Goal: Task Accomplishment & Management: Manage account settings

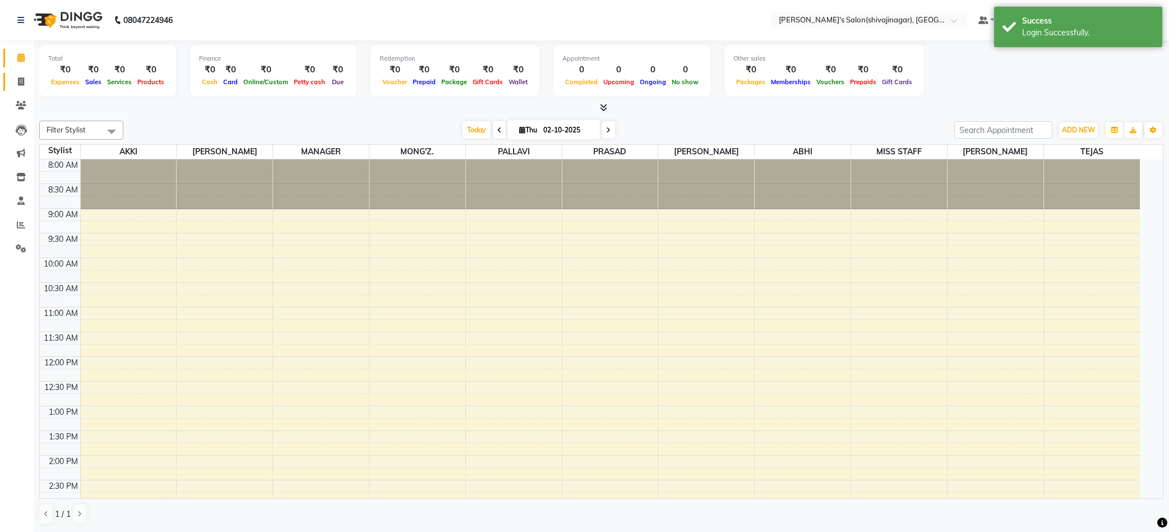
click at [20, 80] on icon at bounding box center [21, 81] width 6 height 8
select select "4174"
select select "service"
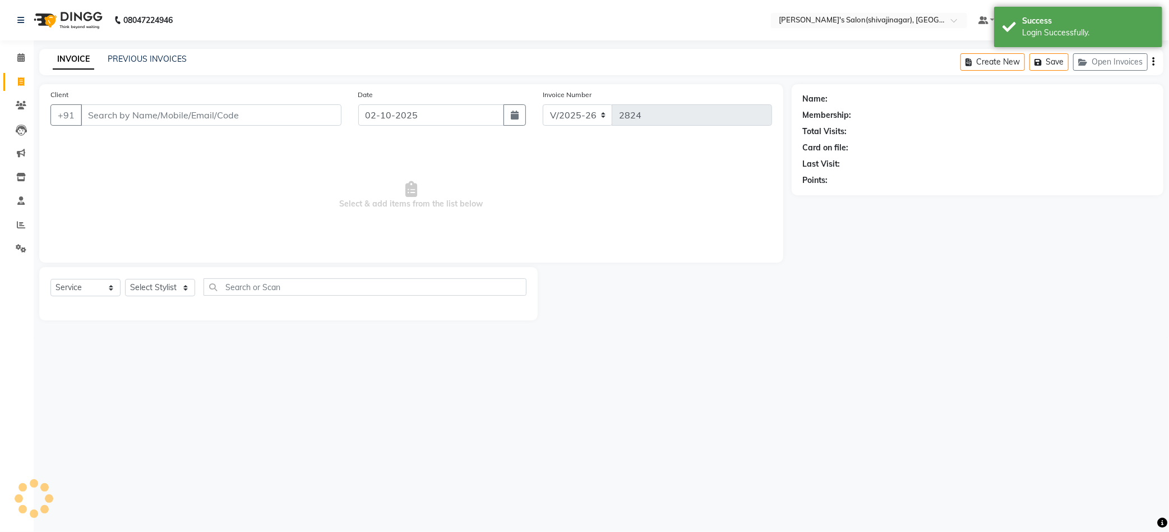
click at [122, 108] on input "Client" at bounding box center [211, 114] width 261 height 21
click at [115, 123] on input "Client" at bounding box center [211, 114] width 261 height 21
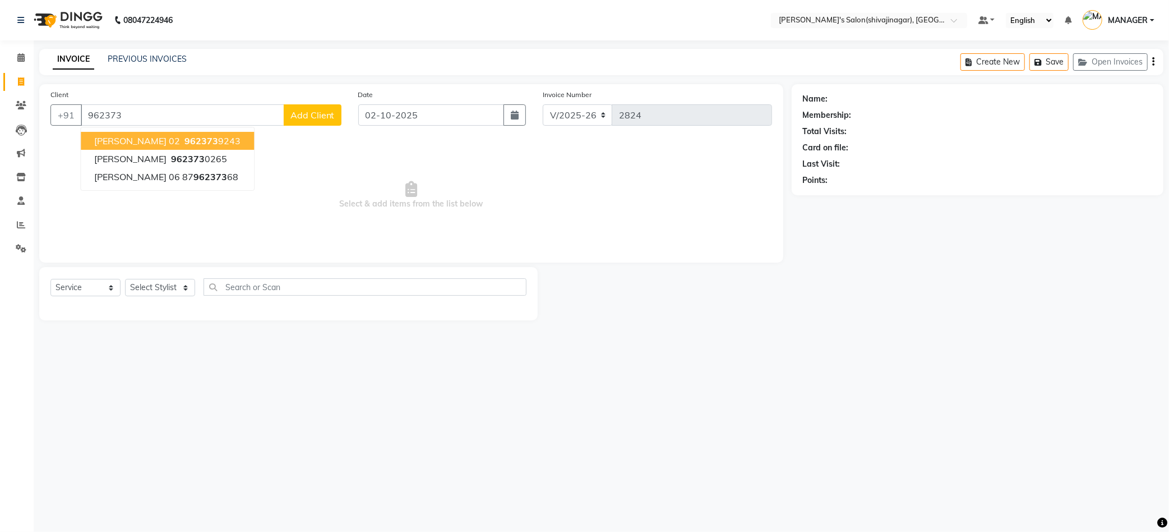
click at [176, 142] on span "[PERSON_NAME] 02" at bounding box center [137, 140] width 86 height 11
type input "9623739243"
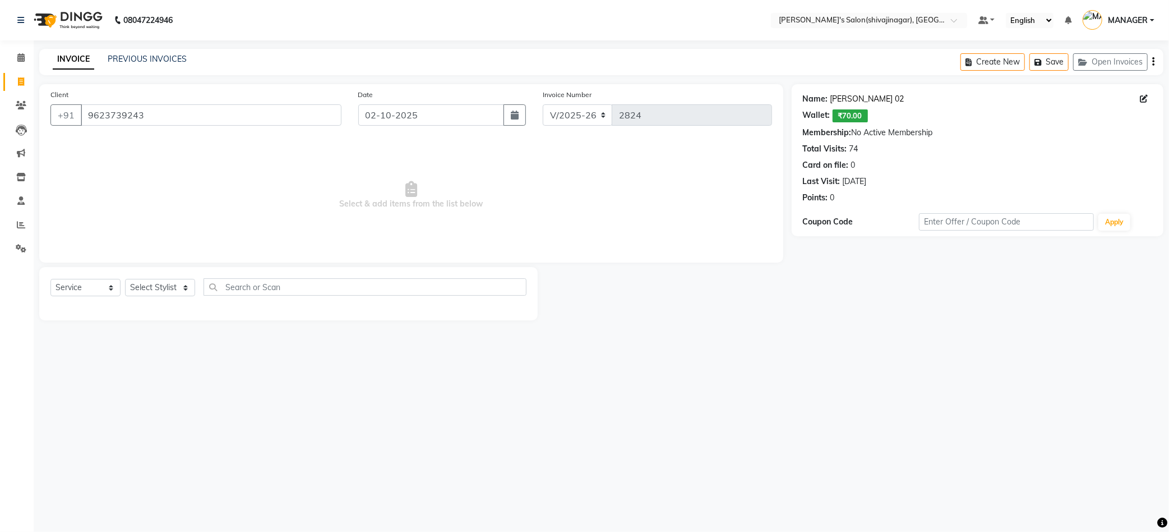
click at [846, 99] on link "[PERSON_NAME] 02" at bounding box center [867, 99] width 74 height 12
click at [158, 290] on select "Select Stylist [PERSON_NAME] MANAGER MISS STAFF MONG'Z. [PERSON_NAME] [PERSON_N…" at bounding box center [160, 287] width 70 height 17
select select "24666"
click at [125, 279] on select "Select Stylist [PERSON_NAME] MANAGER MISS STAFF MONG'Z. [PERSON_NAME] [PERSON_N…" at bounding box center [160, 287] width 70 height 17
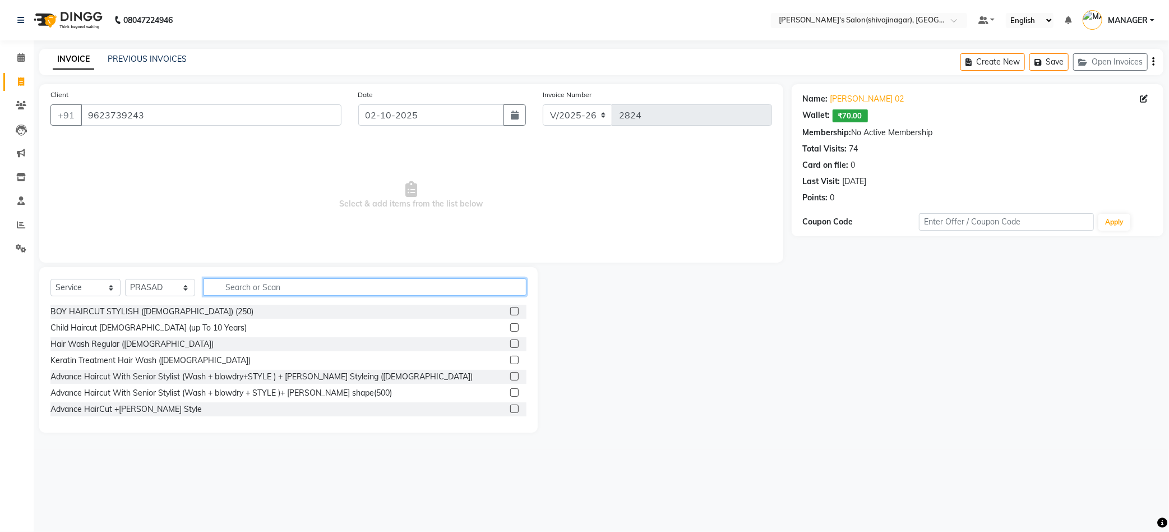
click at [245, 289] on input "text" at bounding box center [365, 286] width 323 height 17
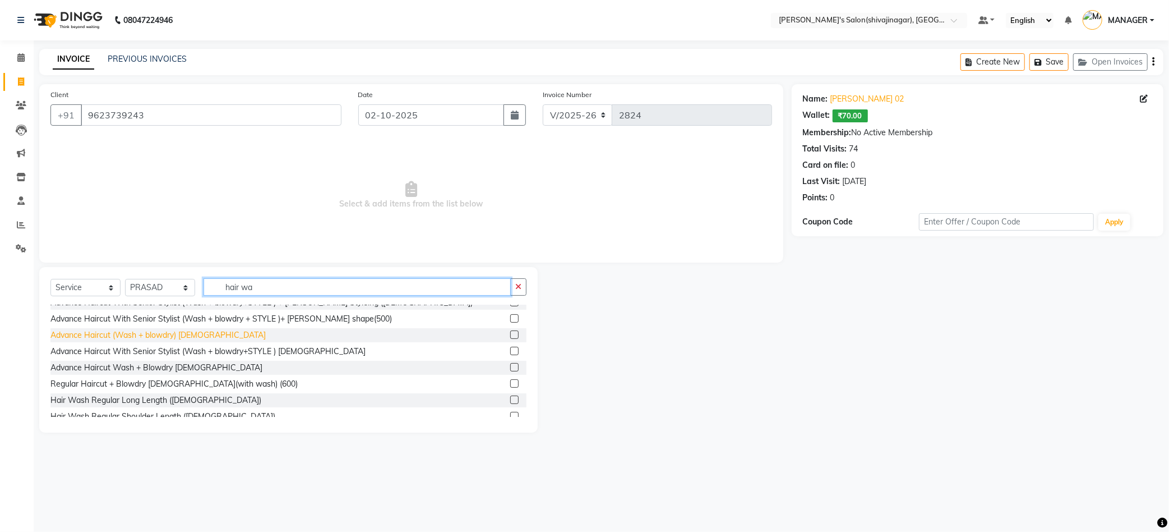
scroll to position [75, 0]
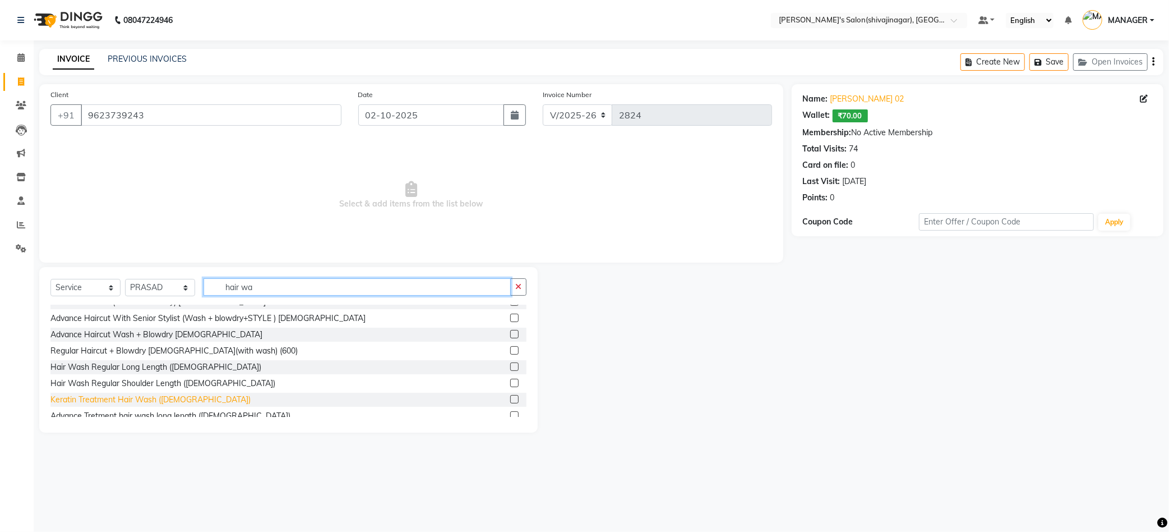
type input "hair wa"
click at [111, 399] on div "Keratin Treatment Hair Wash ([DEMOGRAPHIC_DATA])" at bounding box center [150, 400] width 200 height 12
checkbox input "false"
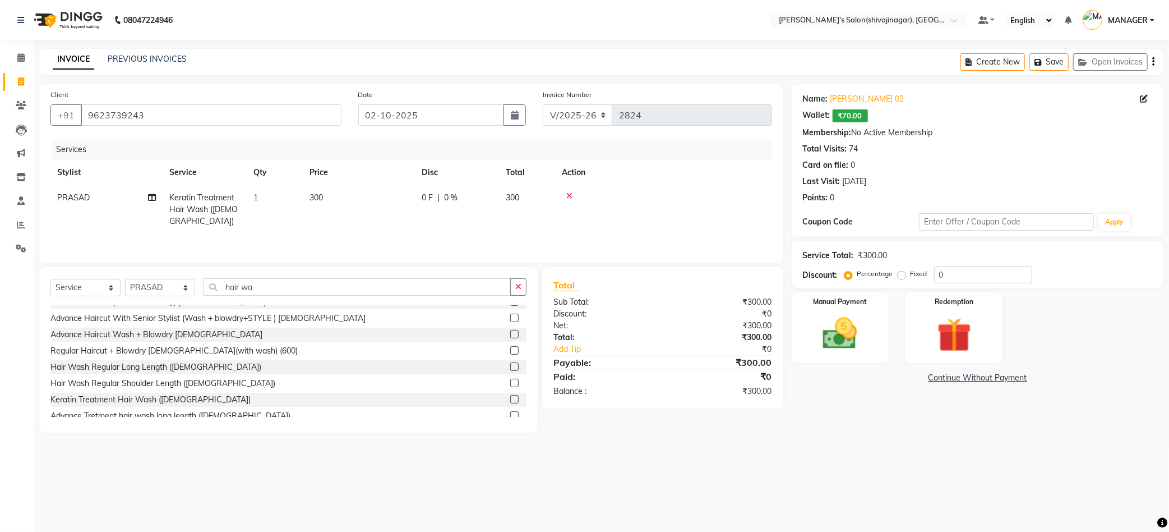
click at [342, 214] on td "300" at bounding box center [359, 209] width 112 height 49
select select "24666"
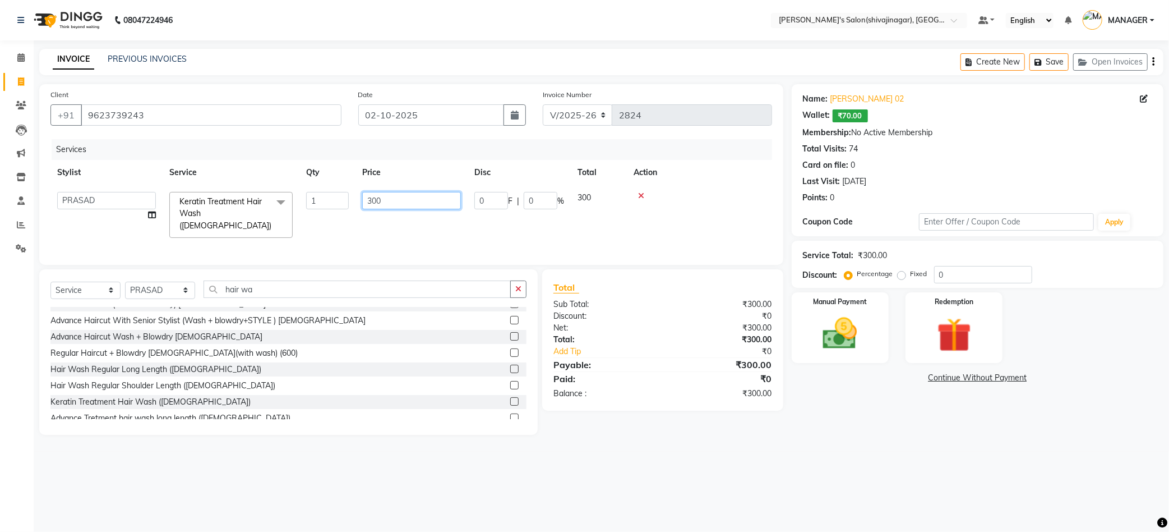
drag, startPoint x: 391, startPoint y: 201, endPoint x: 284, endPoint y: 236, distance: 112.6
click at [284, 236] on div "Services Stylist Service Qty Price Disc Total Action [PERSON_NAME] MANAGER MISS…" at bounding box center [411, 196] width 722 height 114
type input "450"
click at [320, 221] on tr "[PERSON_NAME] MANAGER MISS STAFF [PERSON_NAME]. [PERSON_NAME] [PERSON_NAME] [PE…" at bounding box center [411, 214] width 722 height 59
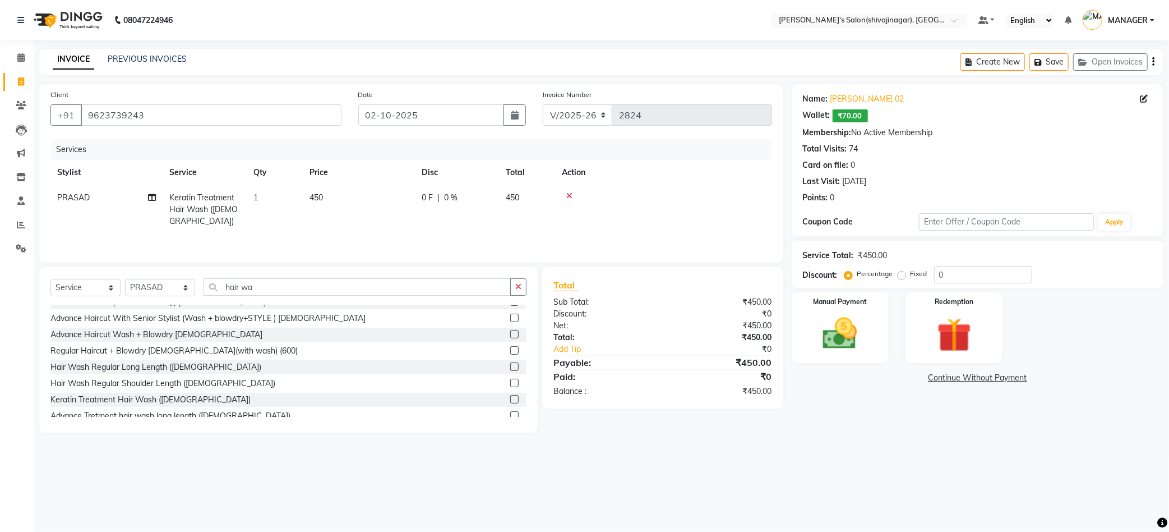
click at [258, 205] on td "1" at bounding box center [275, 209] width 56 height 49
select select "24666"
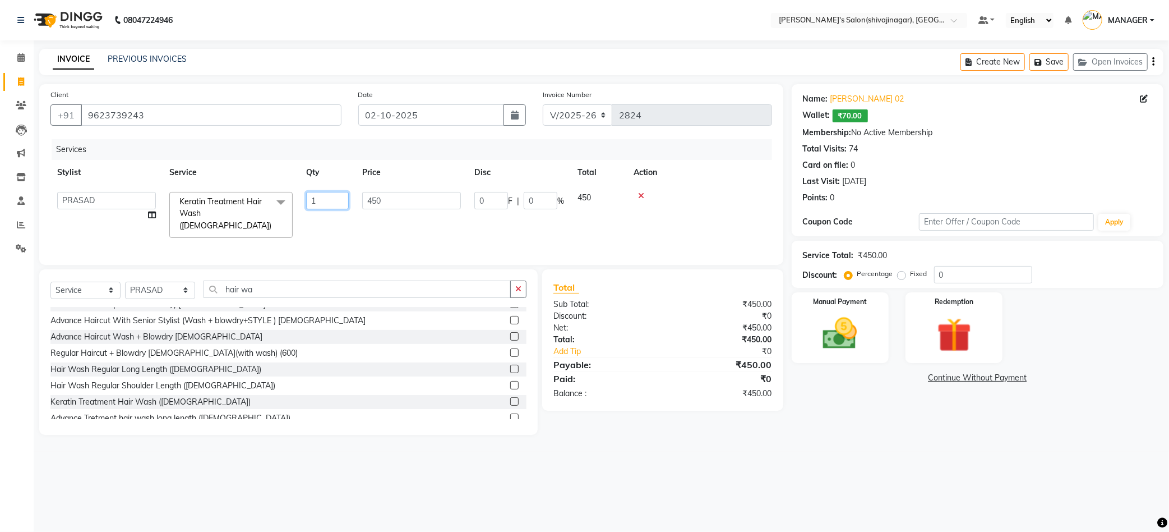
drag, startPoint x: 325, startPoint y: 199, endPoint x: 232, endPoint y: 255, distance: 108.7
click at [234, 253] on div "Client [PHONE_NUMBER] Date [DATE] Invoice Number V/2025 V/[PHONE_NUMBER] Servic…" at bounding box center [411, 174] width 744 height 181
type input "2"
click at [709, 192] on div at bounding box center [700, 196] width 132 height 8
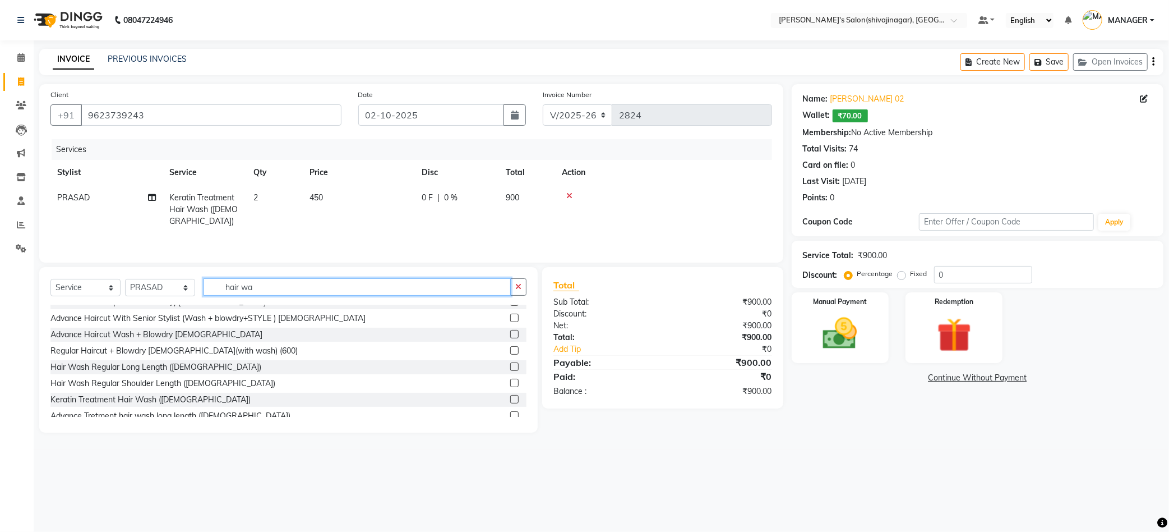
click at [323, 292] on input "hair wa" at bounding box center [357, 286] width 307 height 17
click at [322, 292] on input "hair wa" at bounding box center [357, 286] width 307 height 17
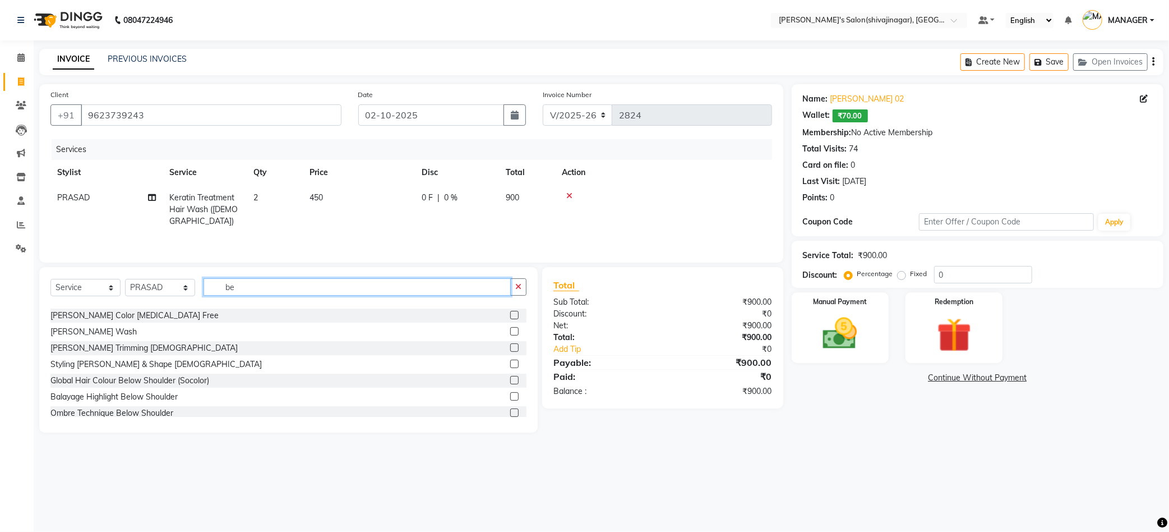
scroll to position [149, 0]
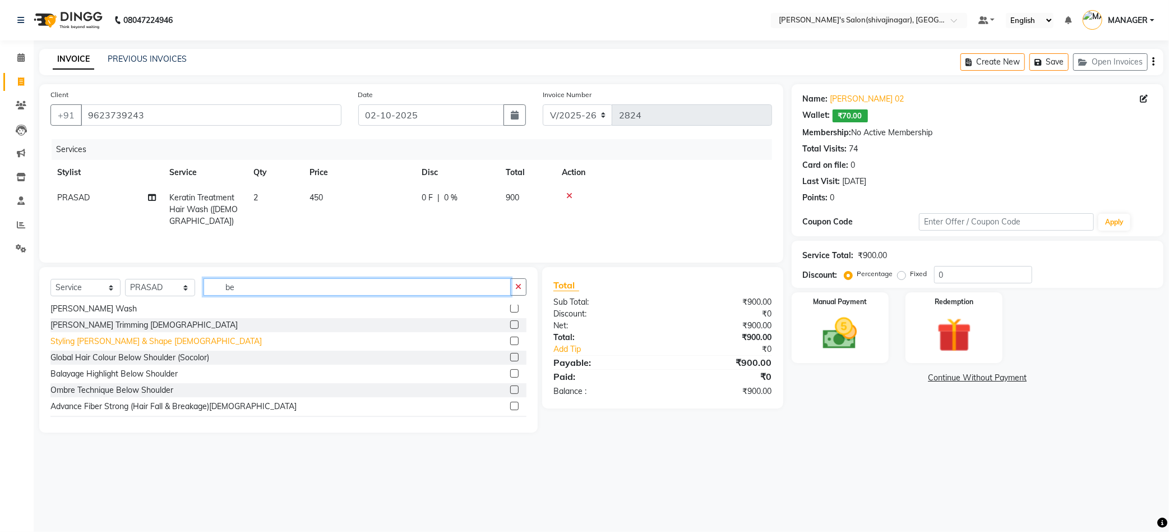
type input "be"
click at [63, 346] on div "Styling [PERSON_NAME] & Shape [DEMOGRAPHIC_DATA]" at bounding box center [155, 341] width 211 height 12
checkbox input "false"
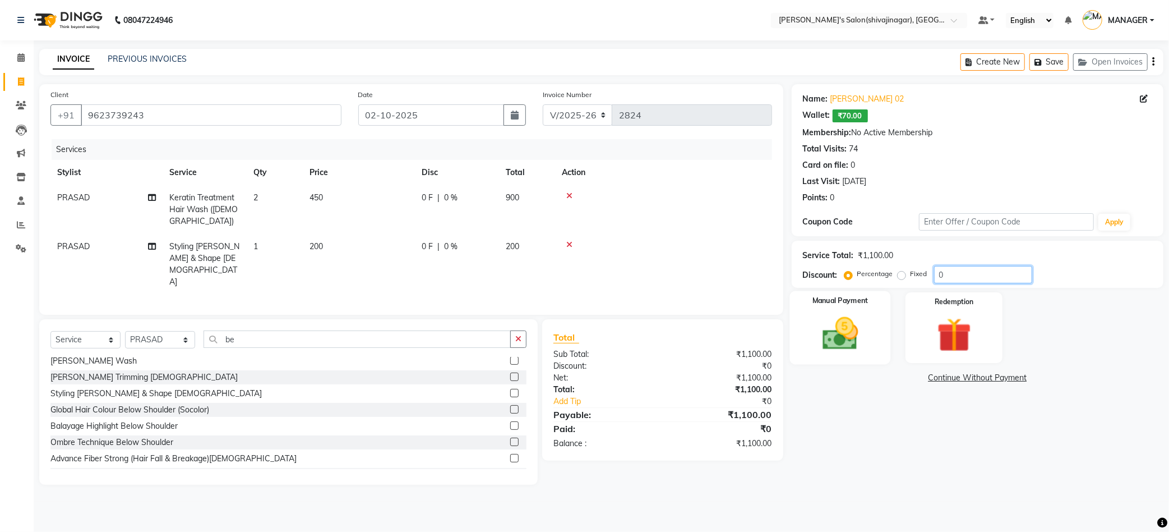
drag, startPoint x: 961, startPoint y: 270, endPoint x: 824, endPoint y: 337, distance: 153.0
click at [842, 326] on div "Name: [PERSON_NAME] 02 Wallet: ₹70.00 Membership: No Active Membership Total Vi…" at bounding box center [982, 284] width 380 height 400
type input "10"
click at [867, 332] on img at bounding box center [840, 333] width 58 height 41
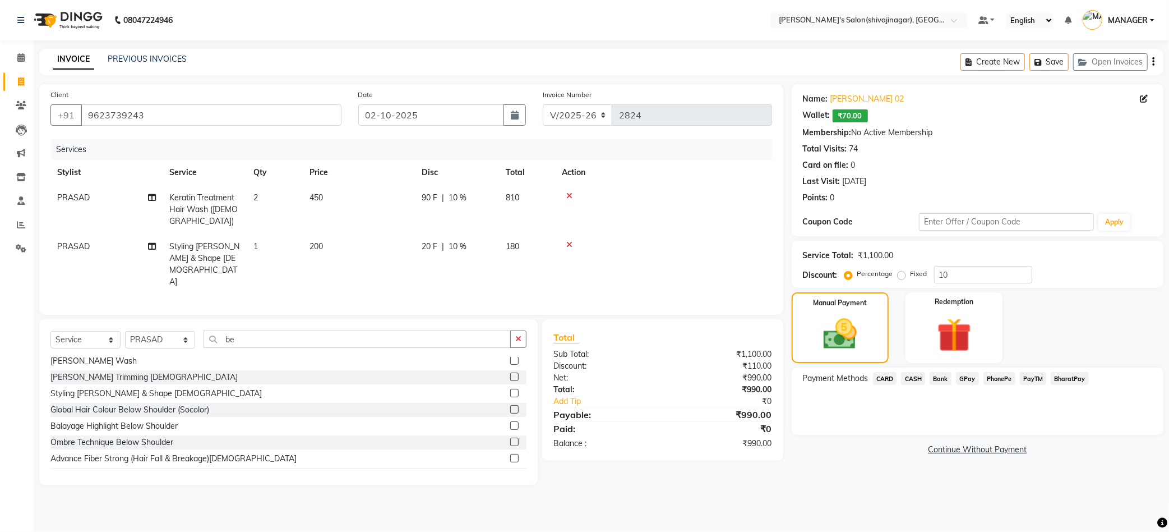
click at [1027, 375] on span "PayTM" at bounding box center [1033, 378] width 27 height 13
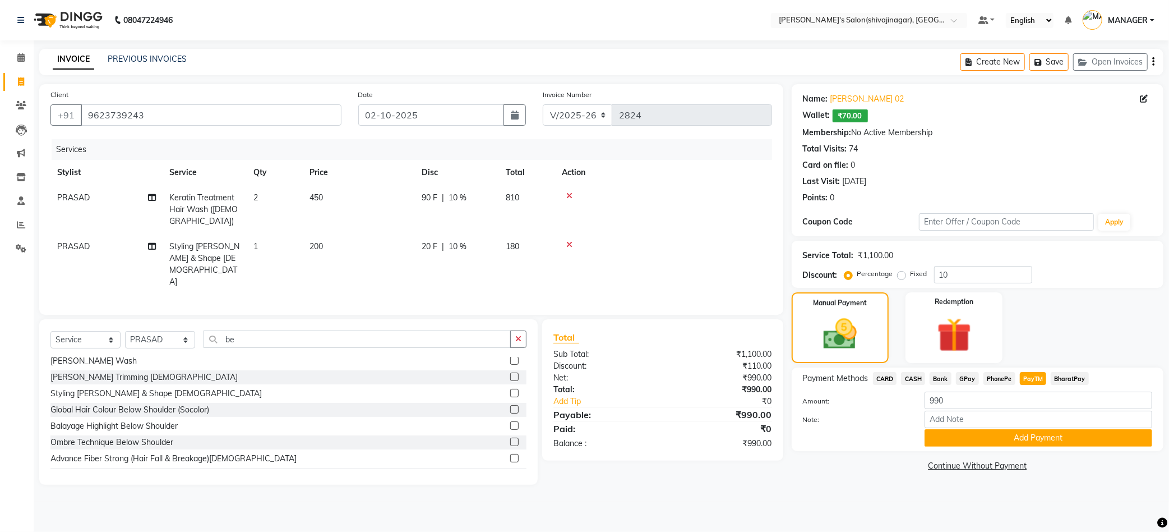
click at [326, 206] on td "450" at bounding box center [359, 209] width 112 height 49
select select "24666"
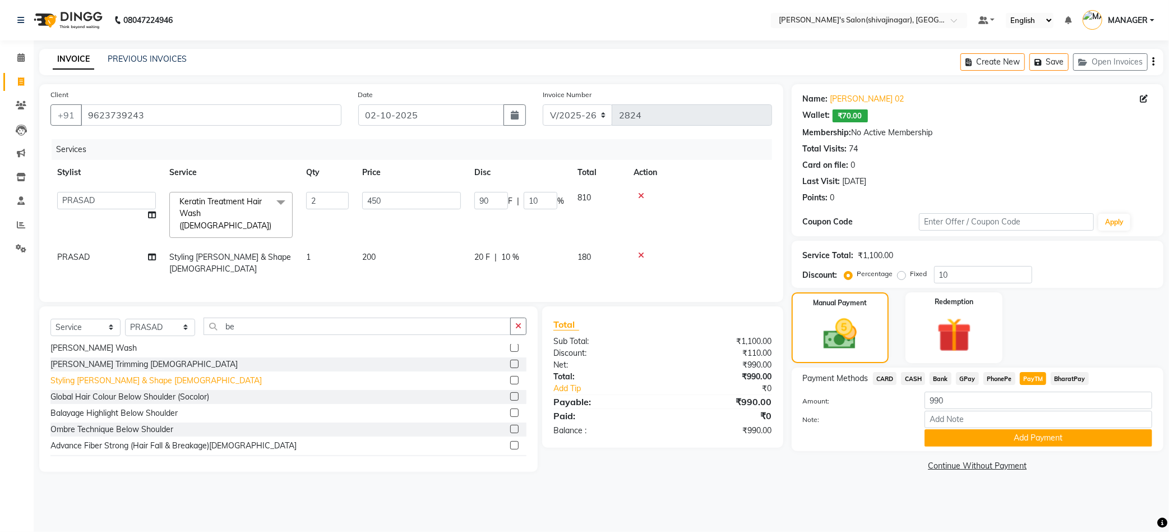
scroll to position [0, 0]
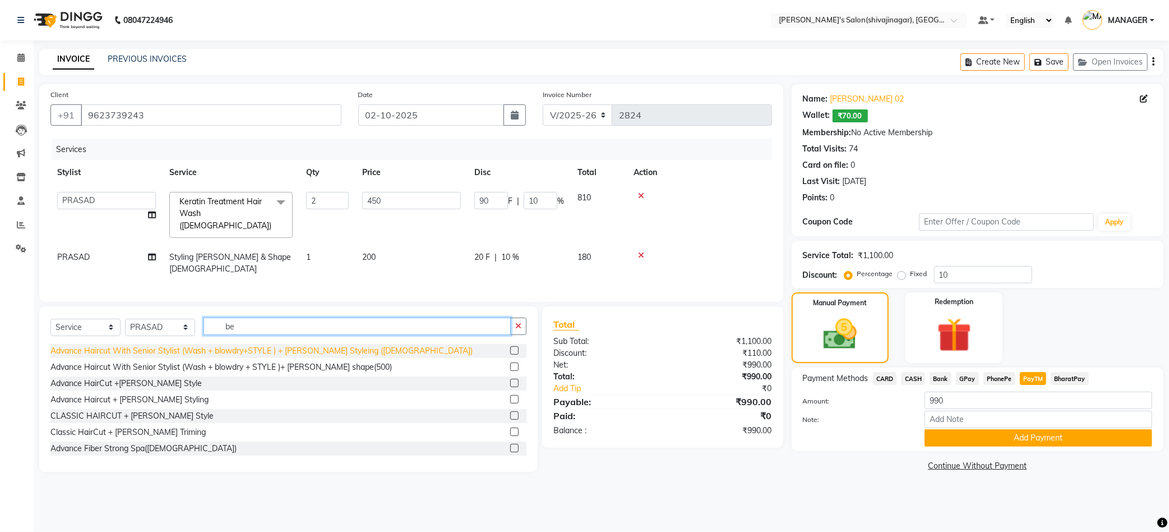
drag, startPoint x: 249, startPoint y: 317, endPoint x: 110, endPoint y: 341, distance: 140.5
click at [110, 341] on div "Select Service Product Membership Package Voucher Prepaid Gift Card Select Styl…" at bounding box center [288, 388] width 498 height 165
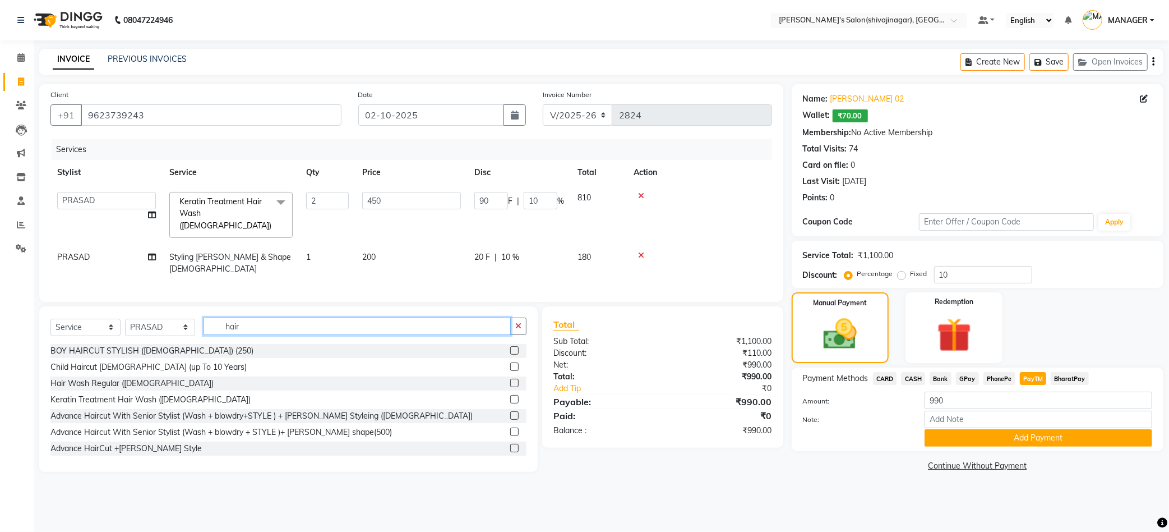
type input "hair"
click at [752, 207] on td at bounding box center [699, 214] width 145 height 59
click at [980, 443] on button "Add Payment" at bounding box center [1039, 437] width 228 height 17
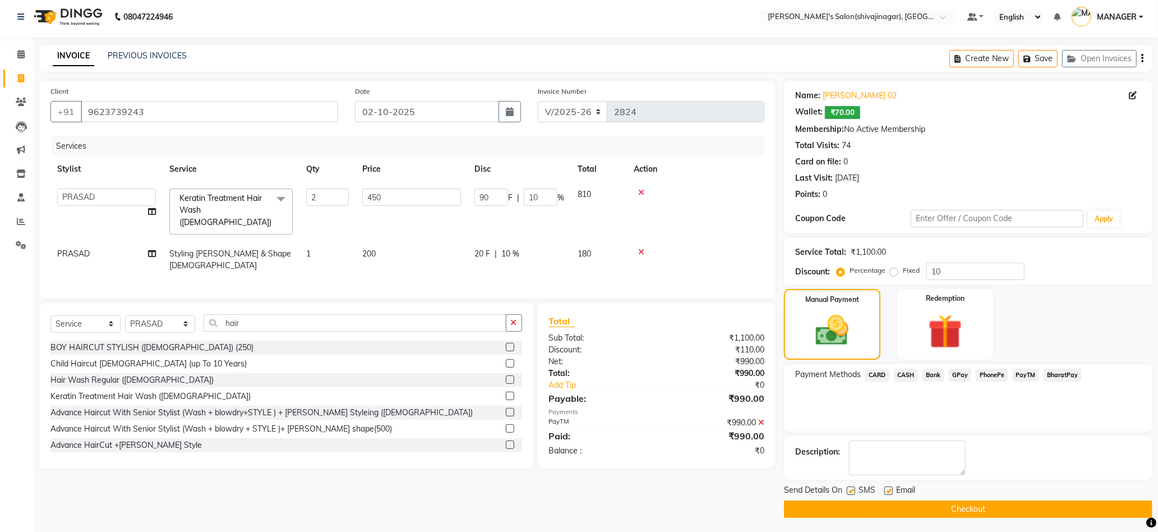
scroll to position [7, 0]
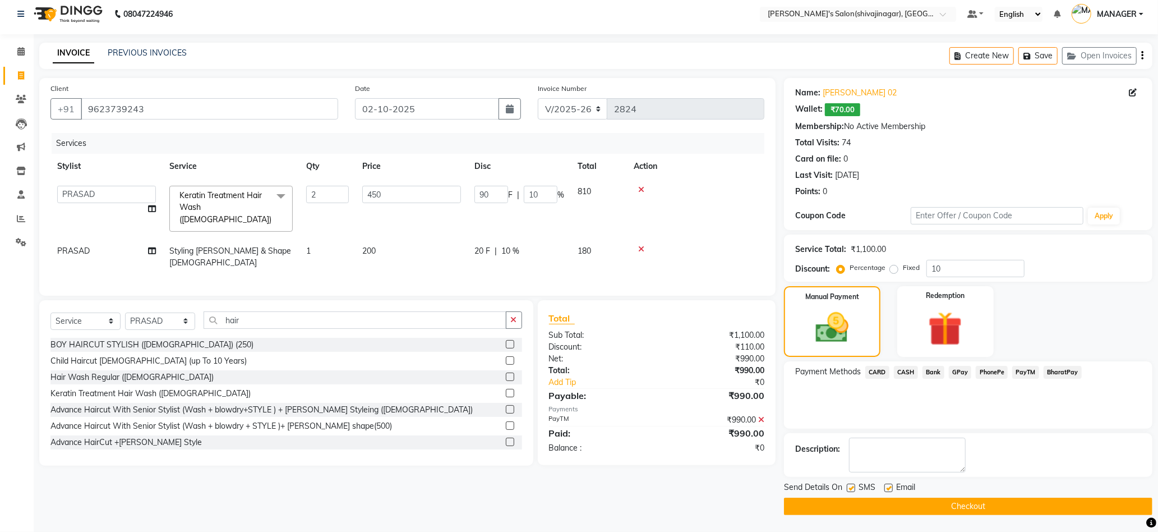
click at [805, 510] on button "Checkout" at bounding box center [968, 505] width 368 height 17
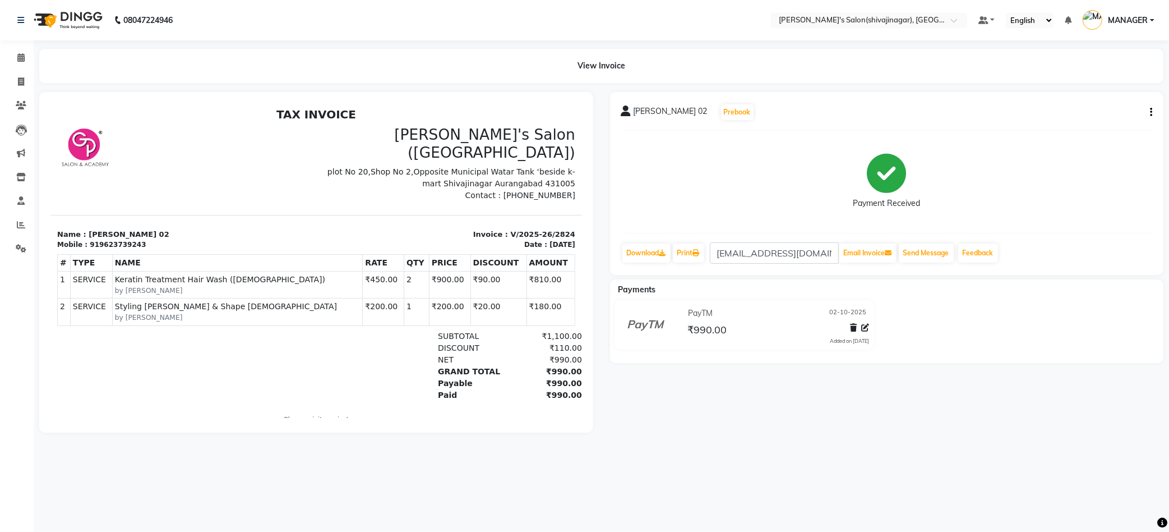
click at [834, 449] on main "View Invoice [PERSON_NAME] 02 Prebook Payment Received Download Print [EMAIL_AD…" at bounding box center [601, 249] width 1135 height 400
click at [18, 84] on icon at bounding box center [21, 81] width 6 height 8
select select "service"
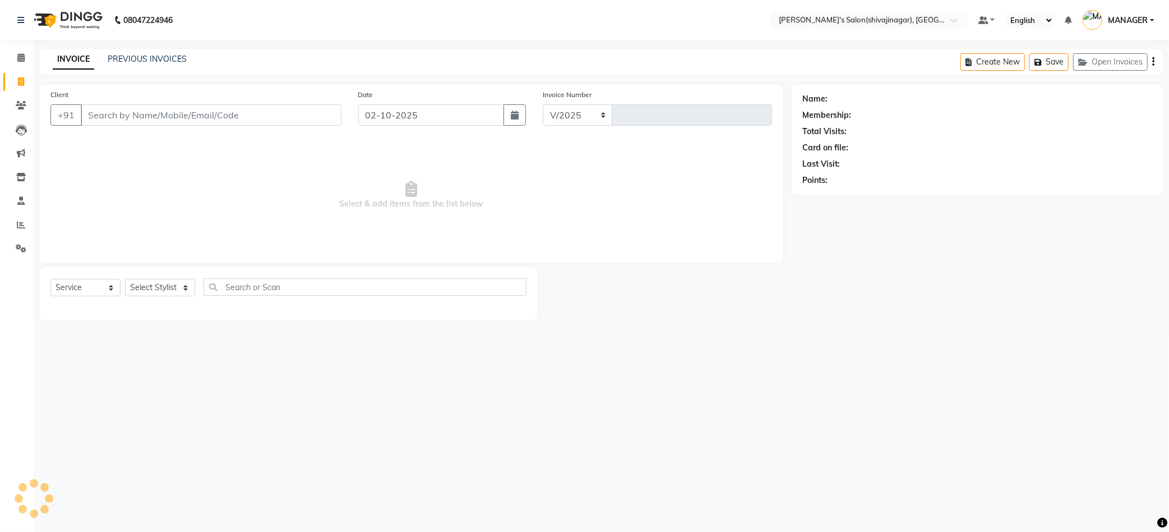
select select "4174"
type input "2825"
click at [129, 54] on link "PREVIOUS INVOICES" at bounding box center [147, 59] width 79 height 10
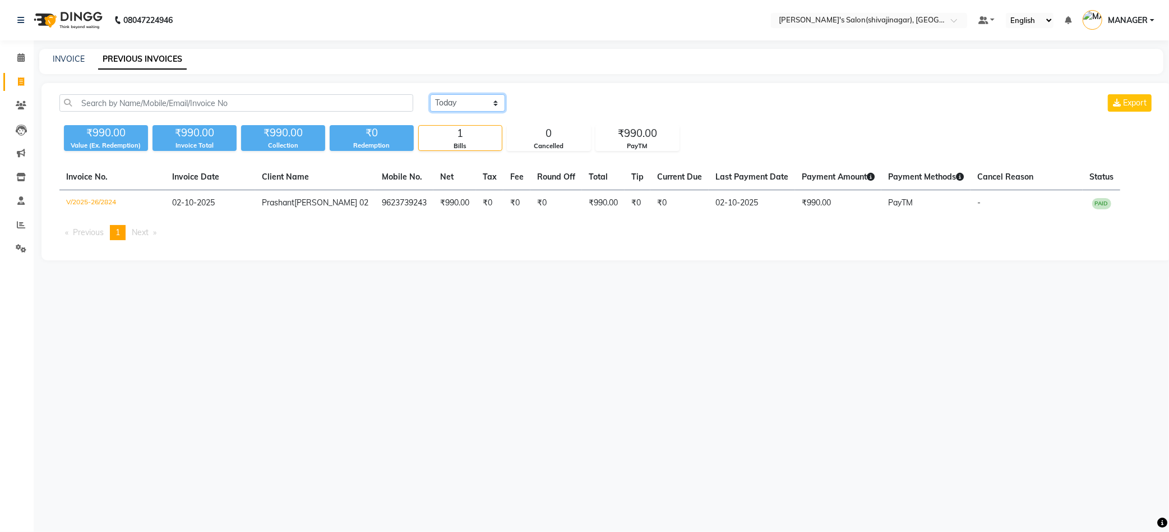
click at [472, 106] on select "[DATE] [DATE] Custom Range" at bounding box center [467, 102] width 75 height 17
select select "[DATE]"
click at [430, 94] on select "[DATE] [DATE] Custom Range" at bounding box center [467, 102] width 75 height 17
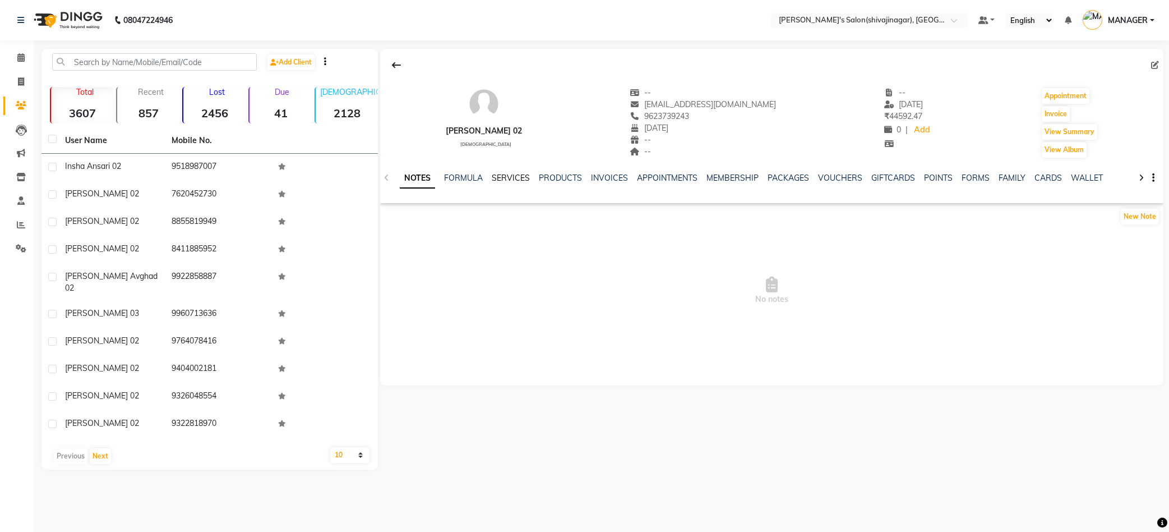
click at [516, 173] on link "SERVICES" at bounding box center [511, 178] width 38 height 10
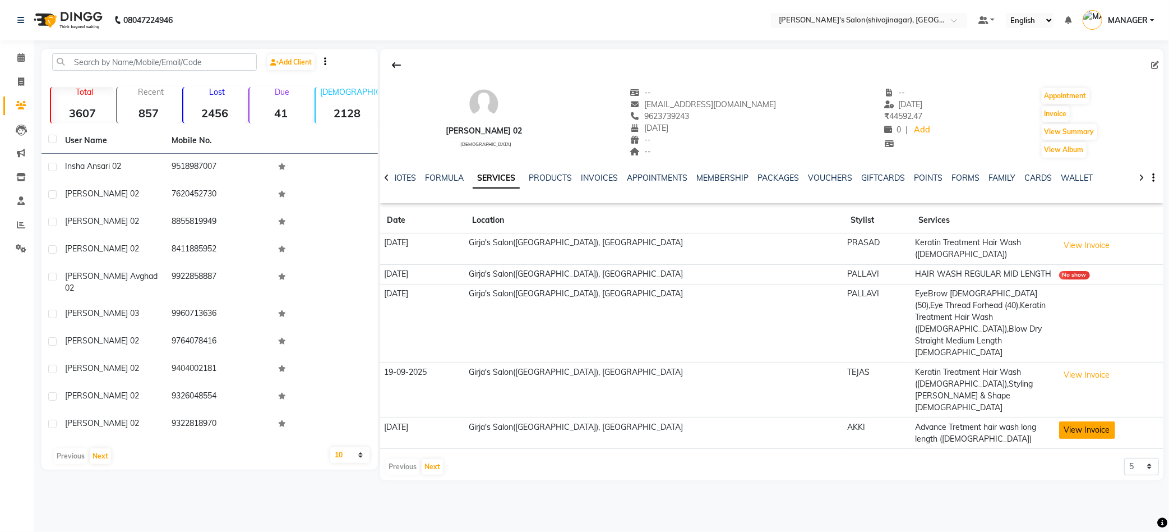
click at [1070, 421] on button "View Invoice" at bounding box center [1087, 429] width 56 height 17
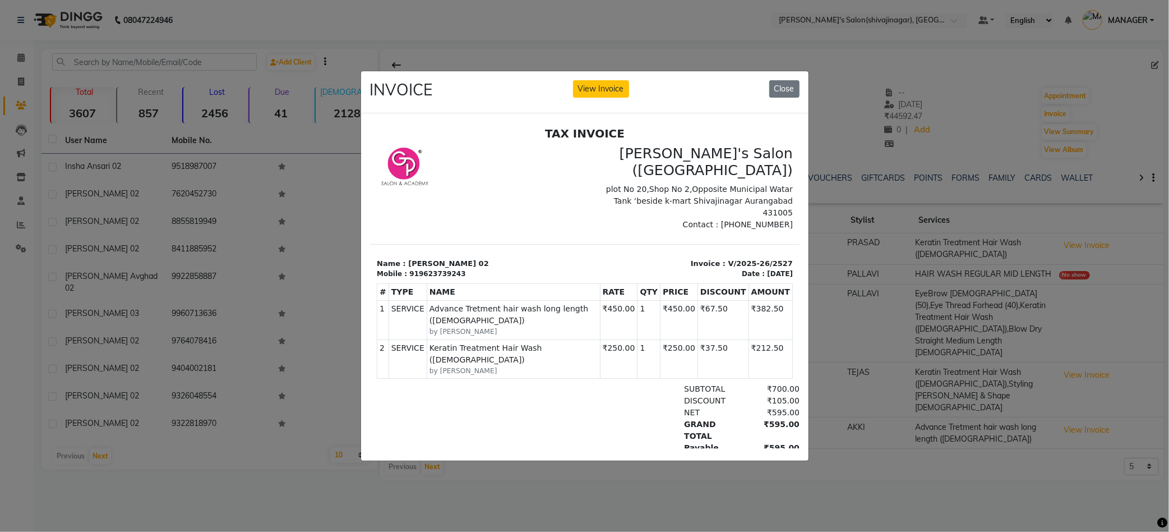
click at [980, 426] on ngb-modal-window "INVOICE View Invoice Close" at bounding box center [584, 266] width 1169 height 532
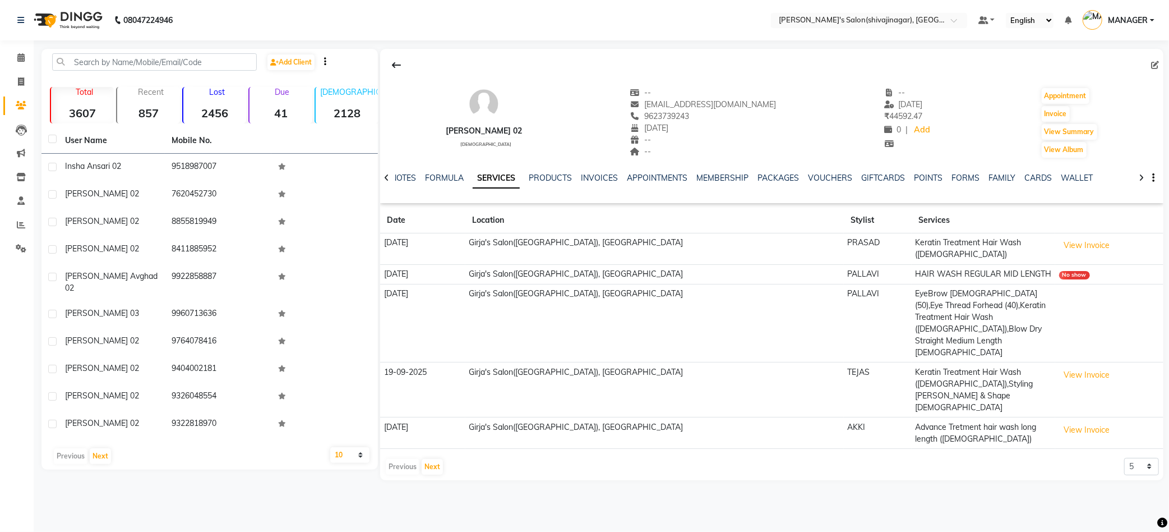
click at [555, 5] on nav "08047224946 Select Location × Girja's Salon(shivajinagar), Shivaji Nagar Defaul…" at bounding box center [584, 20] width 1169 height 40
click at [886, 488] on div "08047224946 Select Location × Girja's Salon(shivajinagar), Shivaji Nagar Defaul…" at bounding box center [584, 266] width 1169 height 532
click at [21, 82] on icon at bounding box center [21, 81] width 6 height 8
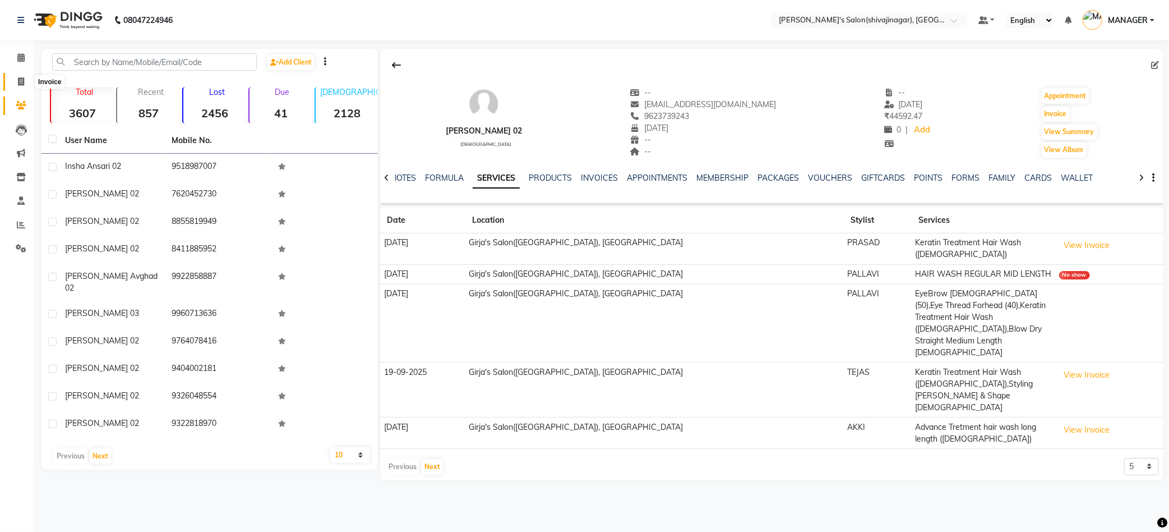
select select "service"
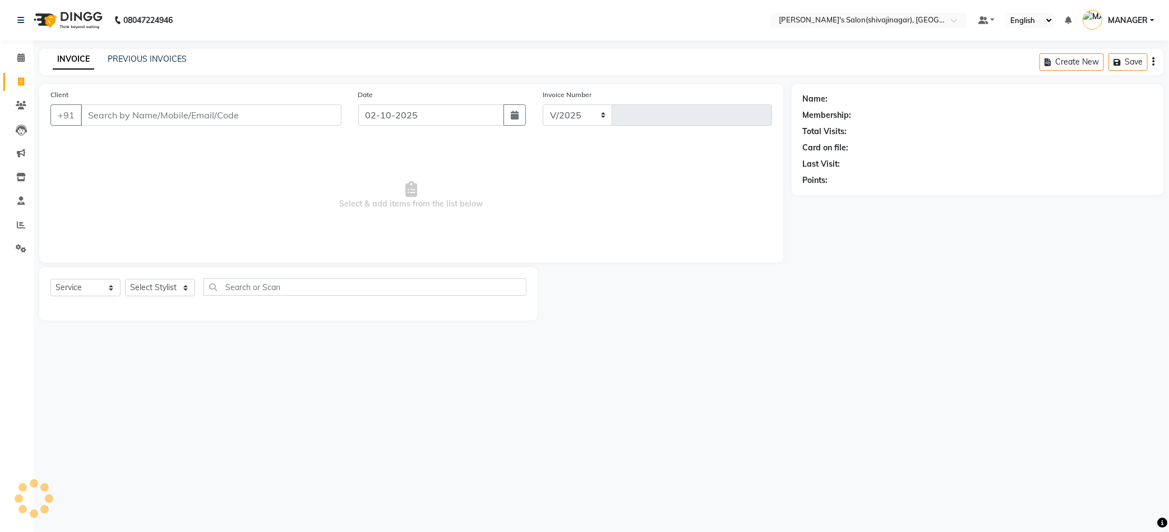
select select "4174"
type input "2825"
click at [247, 11] on nav "08047224946 Select Location × Girja's Salon(shivajinagar), Shivaji Nagar Defaul…" at bounding box center [584, 20] width 1169 height 40
drag, startPoint x: 247, startPoint y: 11, endPoint x: 250, endPoint y: 3, distance: 8.7
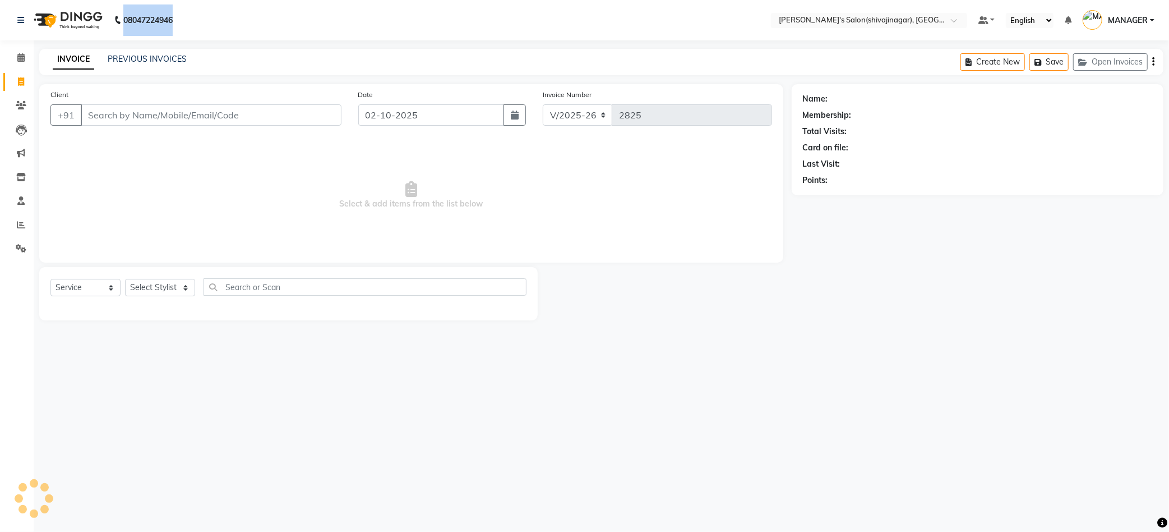
click at [248, 6] on nav "08047224946 Select Location × Girja's Salon(shivajinagar), Shivaji Nagar Defaul…" at bounding box center [584, 20] width 1169 height 40
